Goal: Task Accomplishment & Management: Use online tool/utility

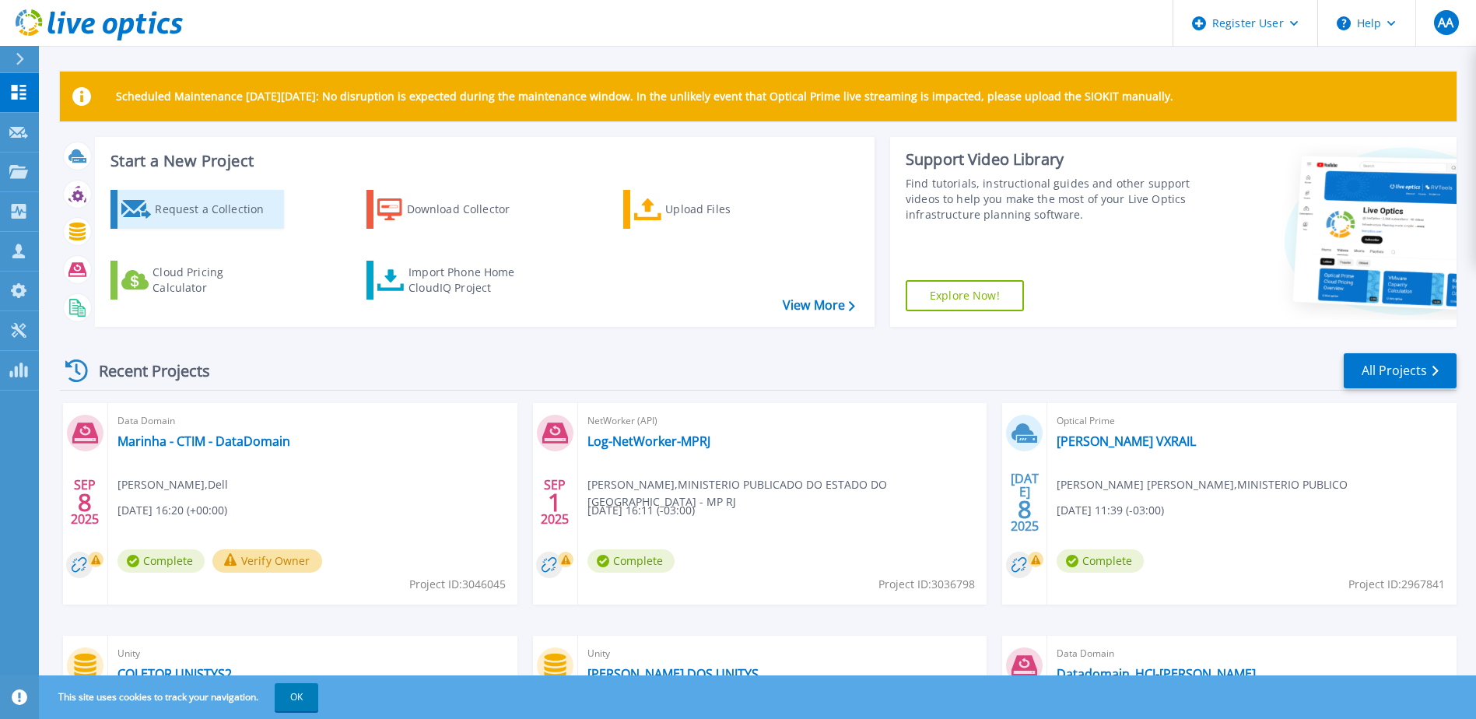
click at [191, 212] on div "Request a Collection" at bounding box center [217, 209] width 124 height 31
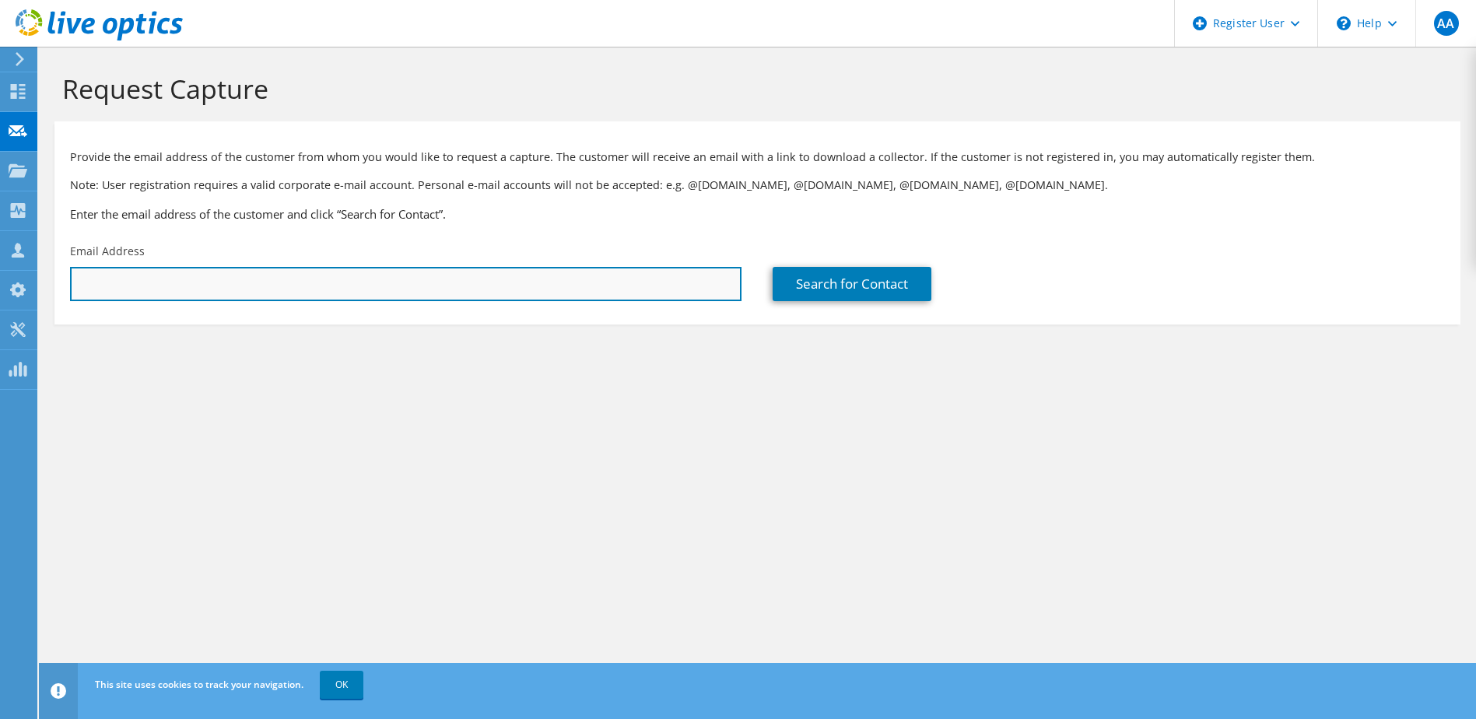
click at [237, 290] on input "text" at bounding box center [405, 284] width 671 height 34
paste input "glauber.chaves@fiocruz.br"
type input "glauber.chaves@fiocruz.br"
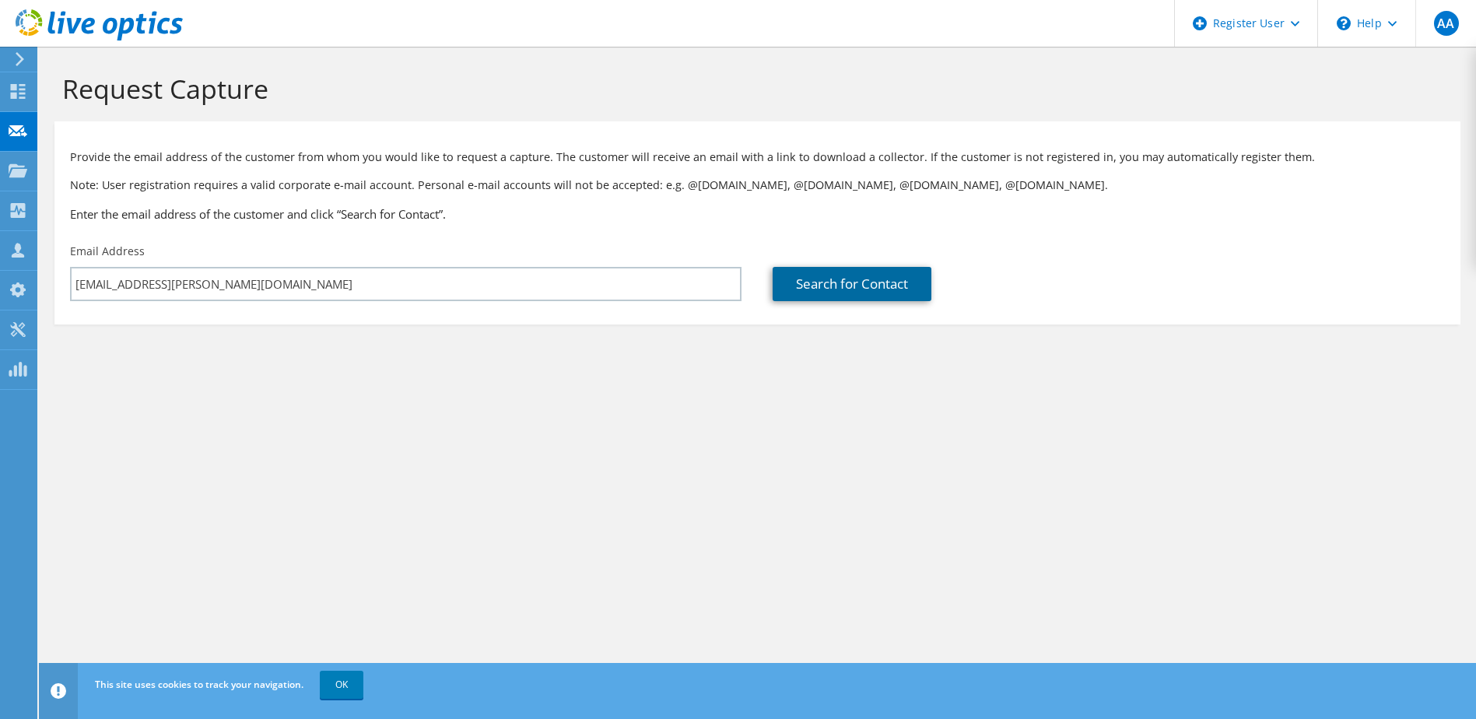
click at [831, 288] on link "Search for Contact" at bounding box center [851, 284] width 159 height 34
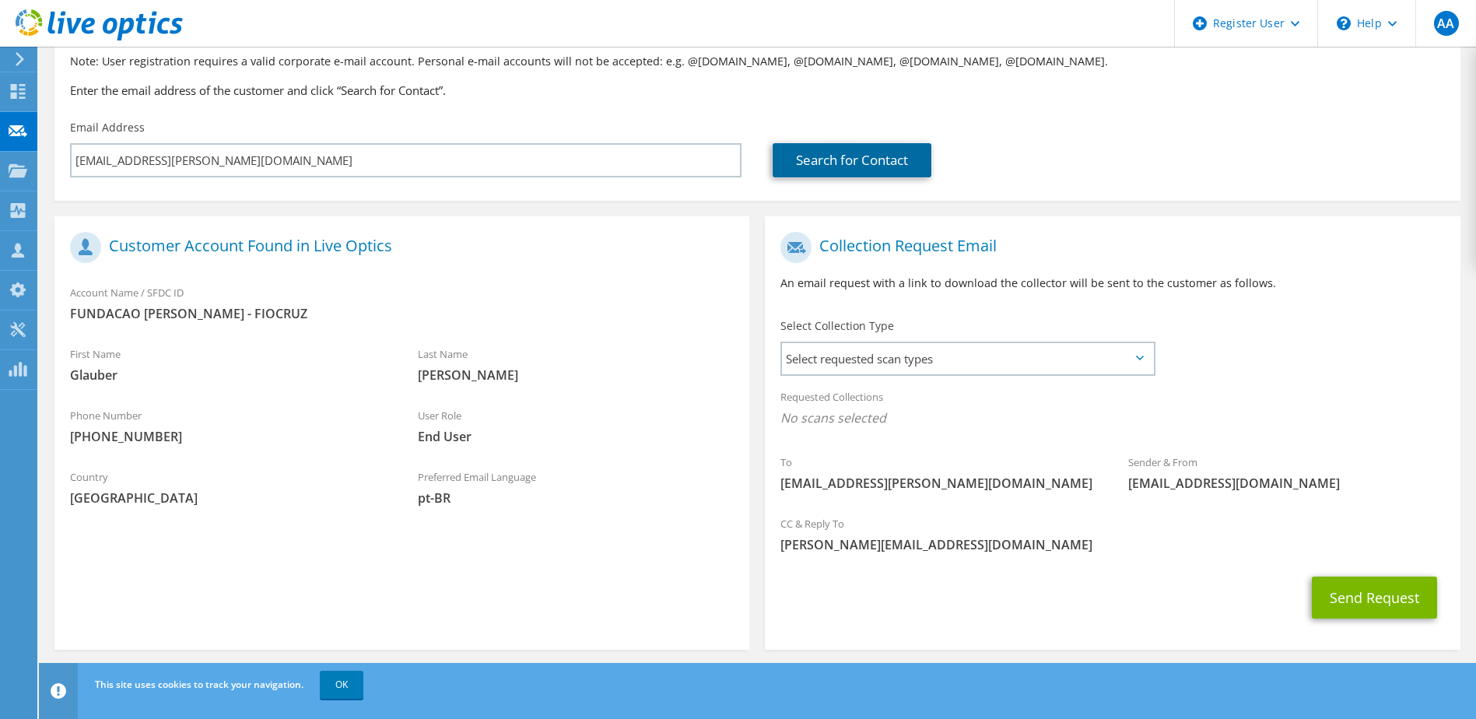
scroll to position [132, 0]
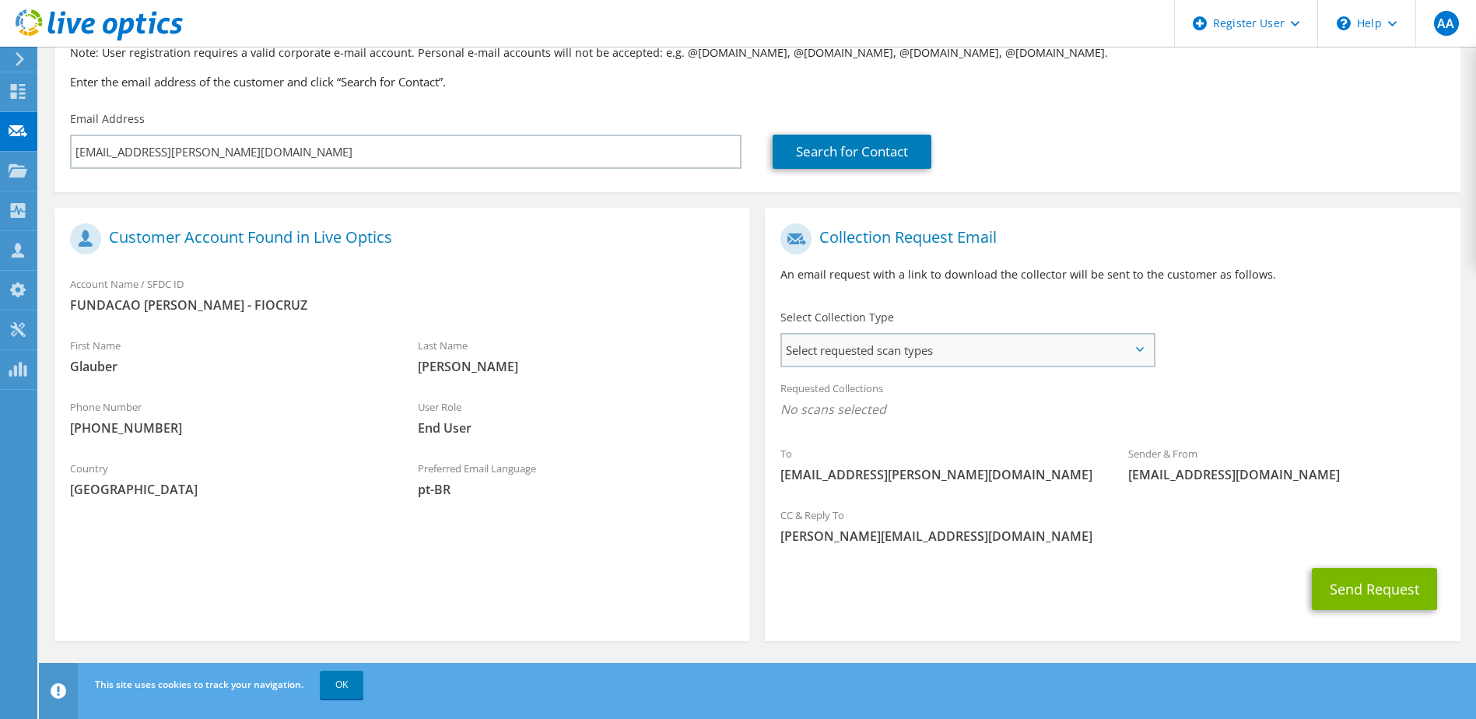
click at [836, 351] on span "Select requested scan types" at bounding box center [967, 349] width 370 height 31
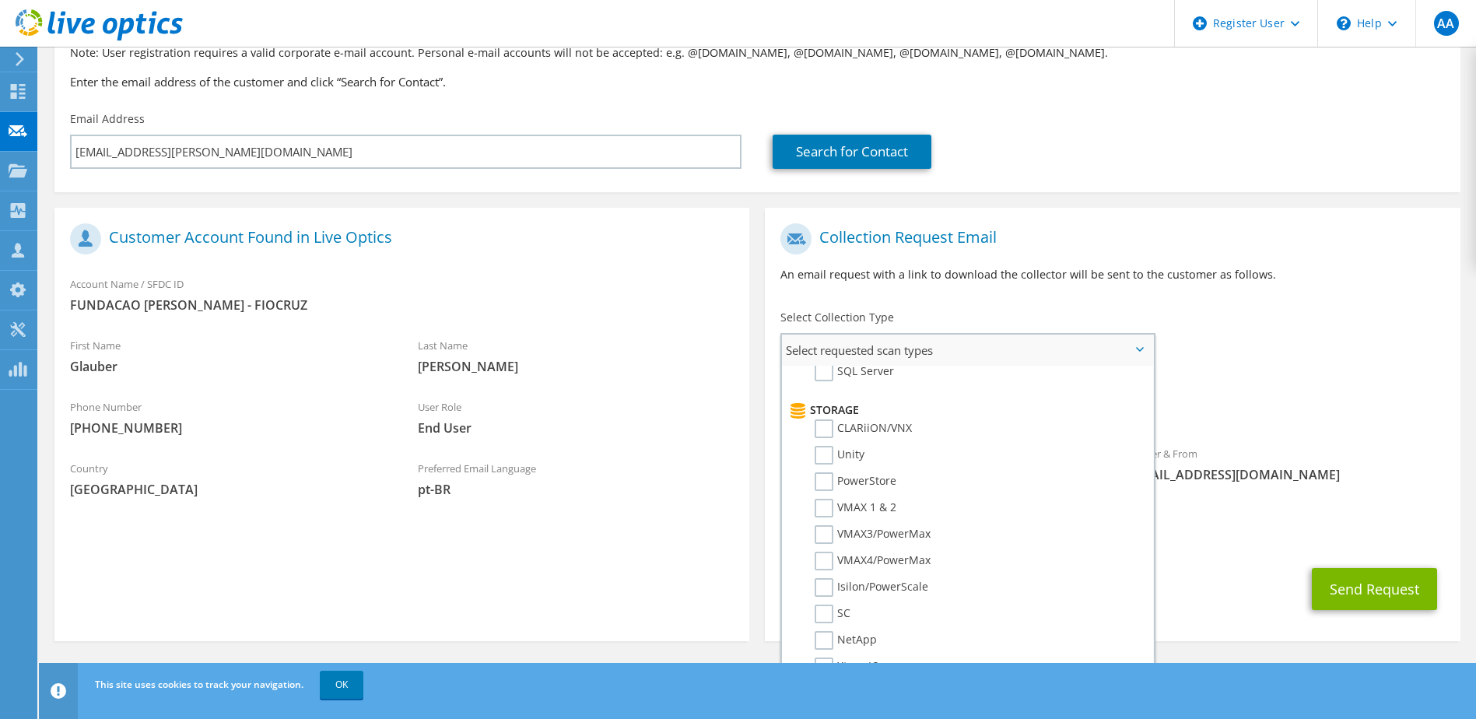
scroll to position [259, 0]
click at [829, 436] on label "Unity" at bounding box center [839, 437] width 50 height 19
click at [0, 0] on input "Unity" at bounding box center [0, 0] width 0 height 0
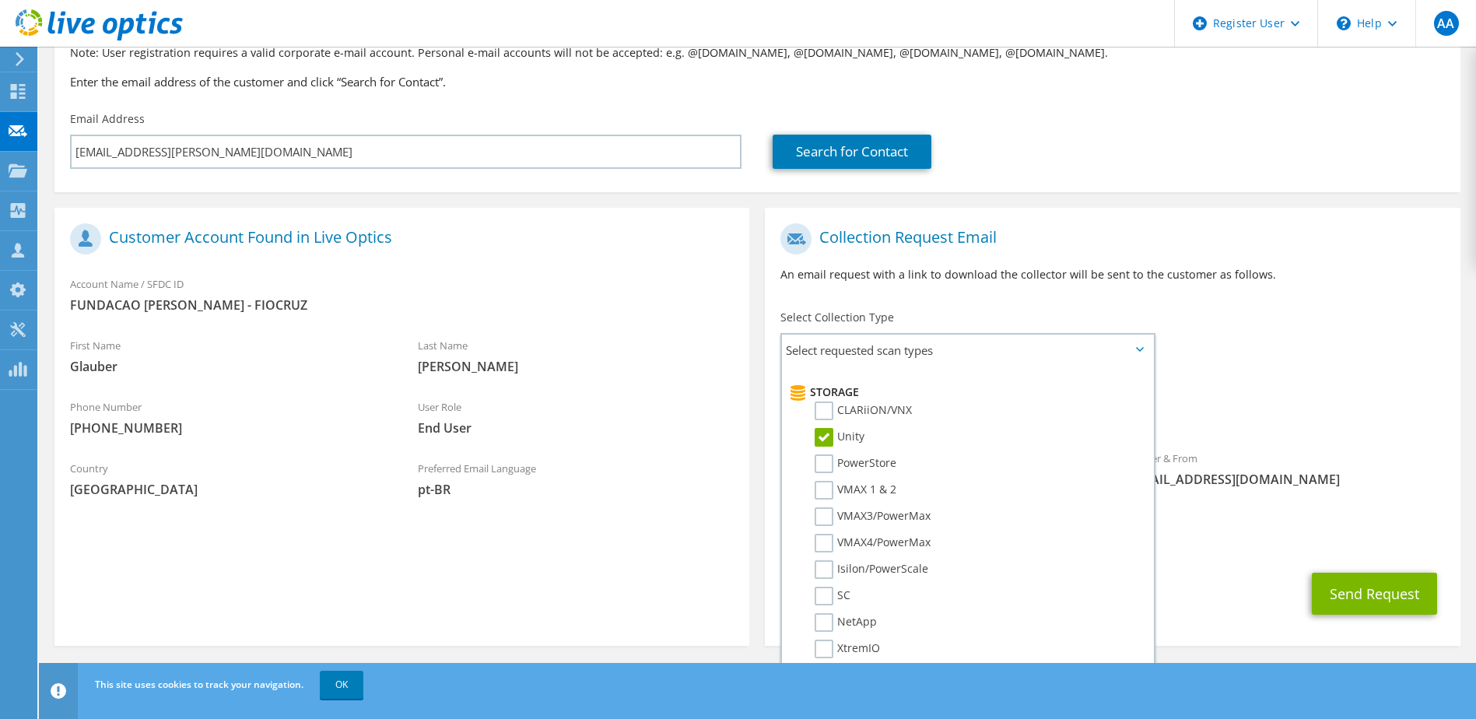
click at [1262, 409] on span "Unity" at bounding box center [1112, 414] width 664 height 26
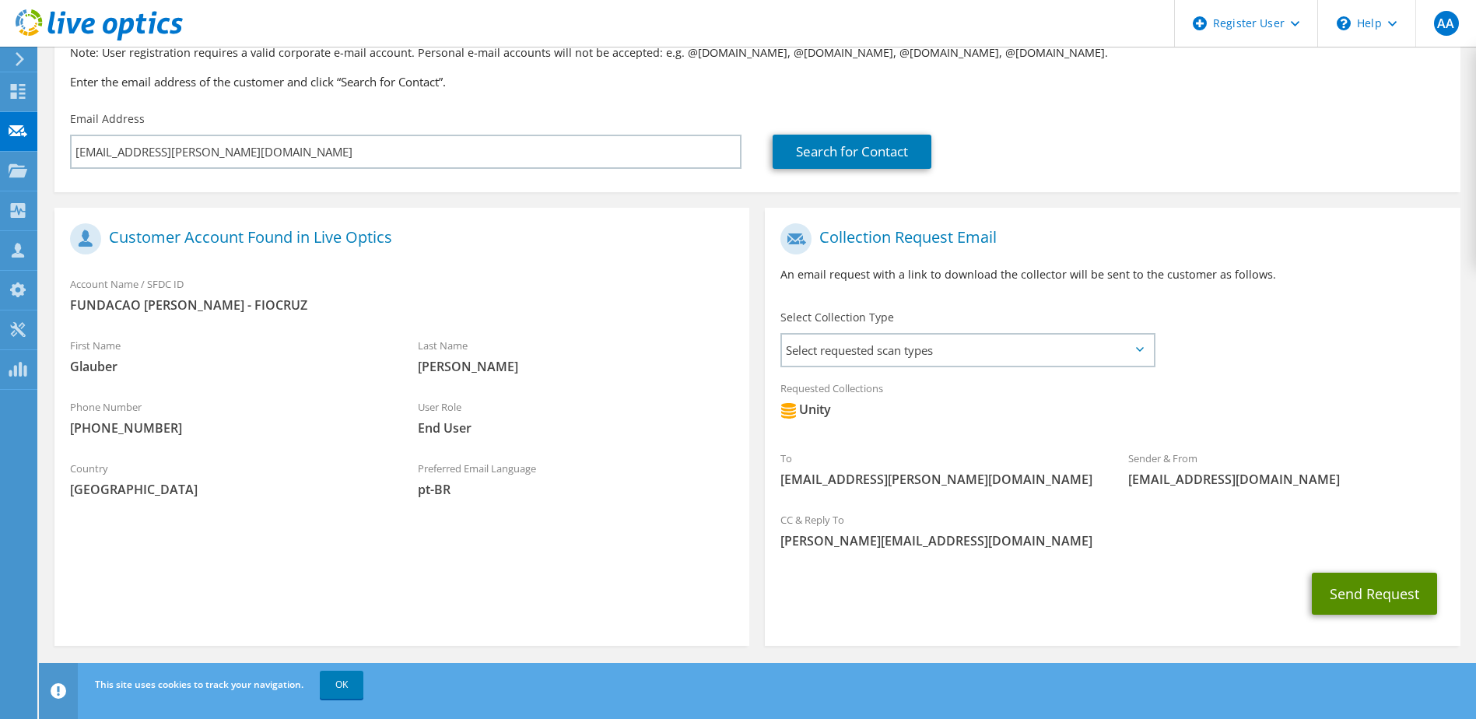
click at [1357, 595] on button "Send Request" at bounding box center [1373, 593] width 125 height 42
